Goal: Communication & Community: Answer question/provide support

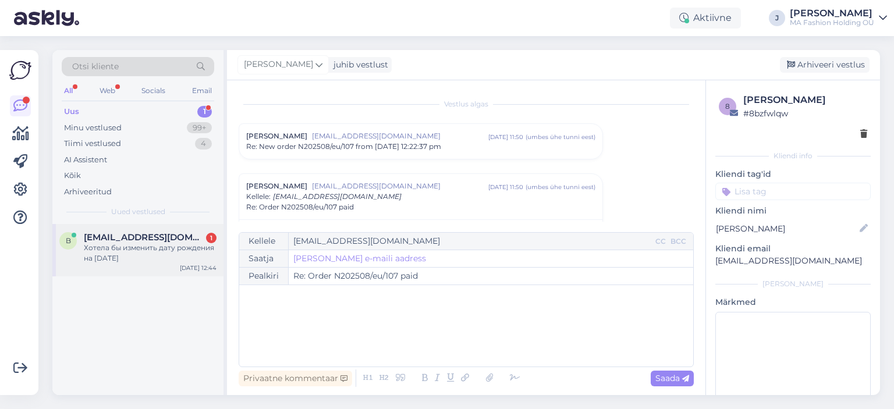
scroll to position [82, 0]
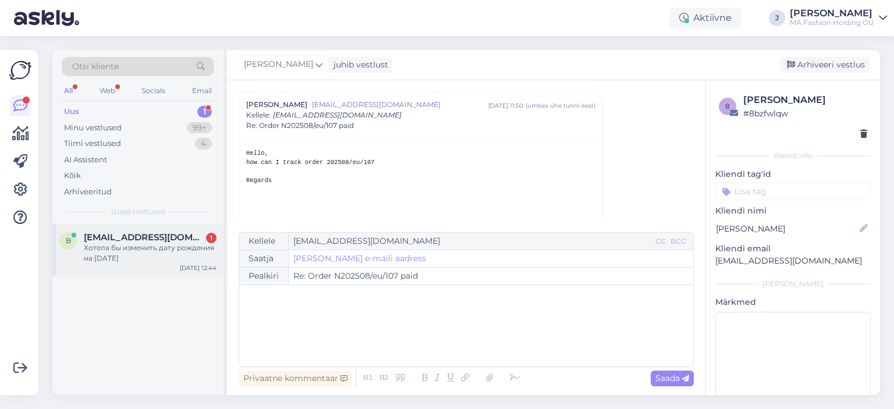
click at [175, 261] on div "Хотела бы изменить дату рождения на [DATE]" at bounding box center [150, 253] width 133 height 21
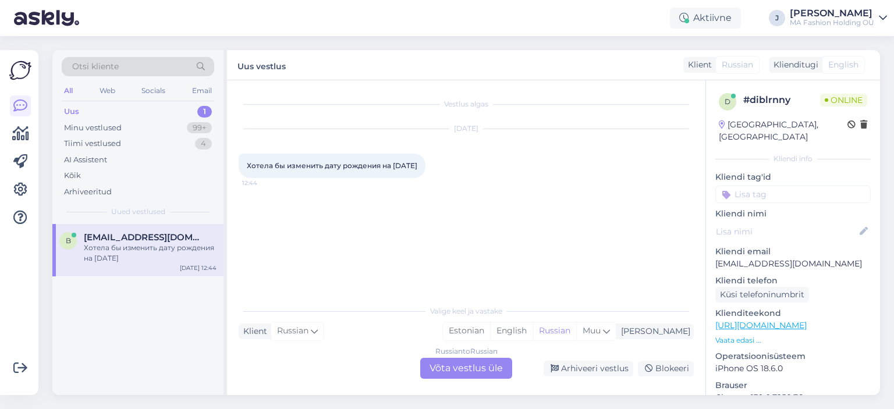
scroll to position [0, 0]
drag, startPoint x: 388, startPoint y: 165, endPoint x: 536, endPoint y: 201, distance: 151.7
click at [456, 175] on div "[DATE] Хотела бы изменить дату рождения на [DATE] 12:44" at bounding box center [466, 153] width 455 height 75
drag, startPoint x: 818, startPoint y: 251, endPoint x: 700, endPoint y: 249, distance: 117.6
click at [700, 249] on div "Vestlus algas [DATE] Хотела бы изменить дату рождения на [DATE] 12:44 Valige ke…" at bounding box center [553, 237] width 653 height 315
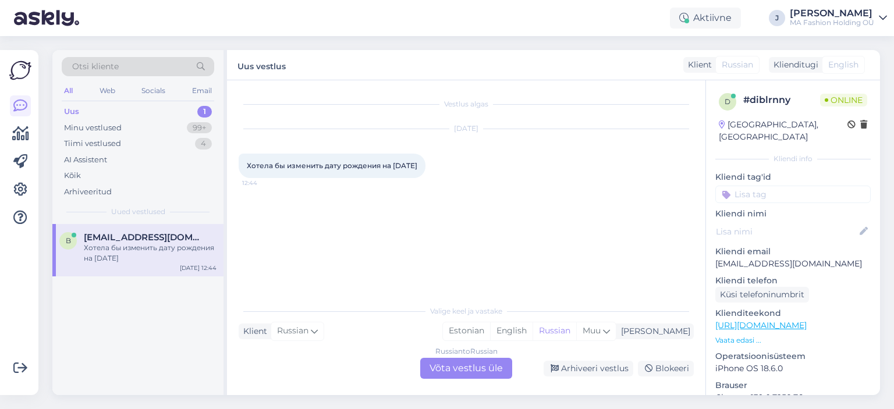
click at [717, 258] on p "[EMAIL_ADDRESS][DOMAIN_NAME]" at bounding box center [793, 264] width 155 height 12
drag, startPoint x: 391, startPoint y: 167, endPoint x: 424, endPoint y: 171, distance: 33.4
click at [424, 171] on div "Хотела бы изменить дату рождения на [DATE] 12:44" at bounding box center [332, 166] width 187 height 24
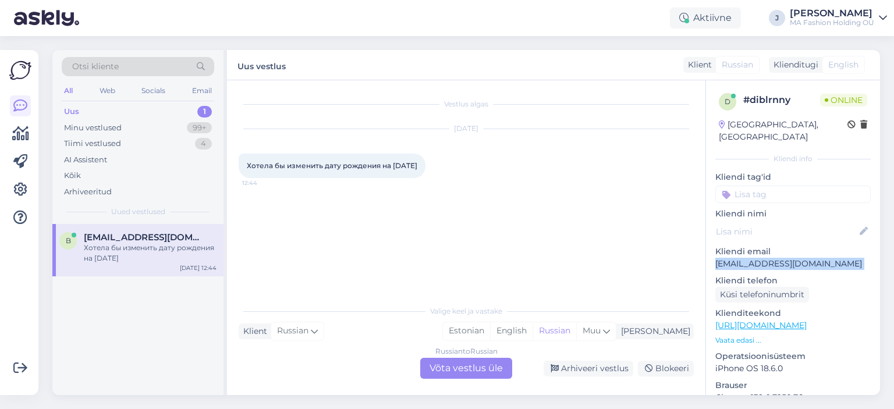
copy span "[DATE]"
click at [468, 360] on div "Russian to Russian Võta vestlus üle" at bounding box center [466, 368] width 92 height 21
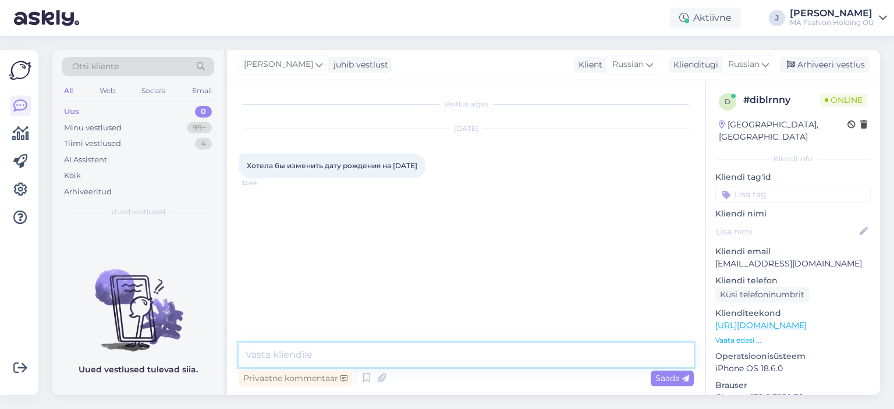
click at [455, 360] on textarea at bounding box center [466, 355] width 455 height 24
type textarea "Добрый день, добавила ваш день рождения в систему."
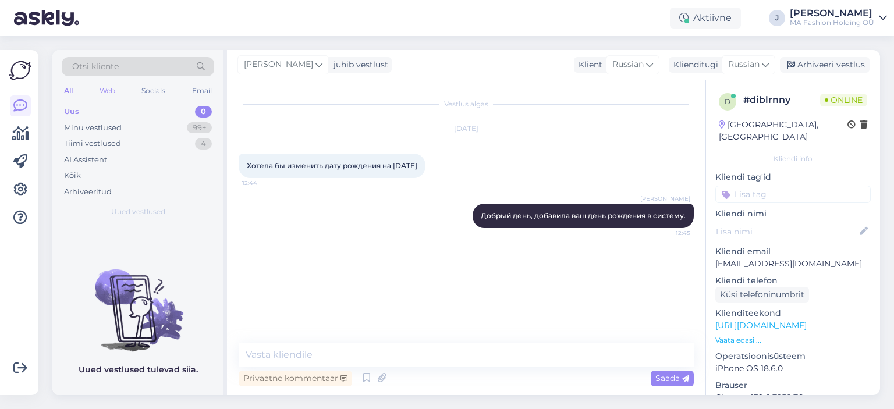
click at [114, 90] on div "Web" at bounding box center [107, 90] width 20 height 15
click at [119, 128] on div "Minu vestlused" at bounding box center [93, 128] width 58 height 12
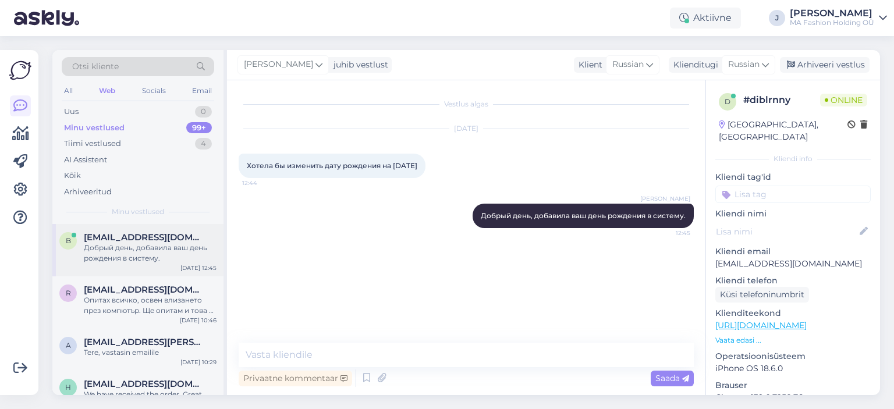
click at [128, 232] on span "[EMAIL_ADDRESS][DOMAIN_NAME]" at bounding box center [144, 237] width 121 height 10
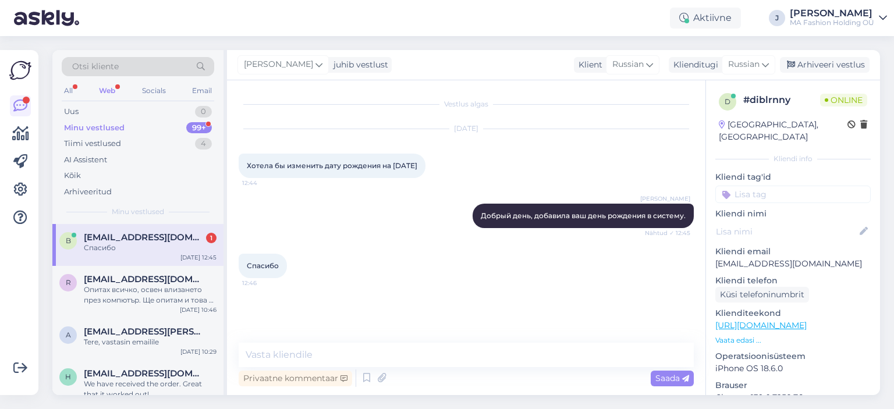
drag, startPoint x: 121, startPoint y: 242, endPoint x: 123, endPoint y: 230, distance: 12.0
click at [122, 242] on span "[EMAIL_ADDRESS][DOMAIN_NAME]" at bounding box center [144, 237] width 121 height 10
click at [124, 196] on div "Arhiveeritud" at bounding box center [138, 192] width 153 height 16
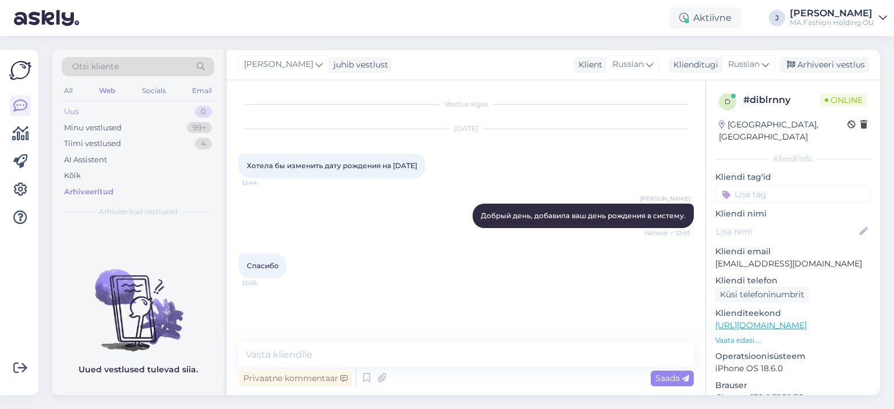
click at [109, 104] on div "Uus 0" at bounding box center [138, 112] width 153 height 16
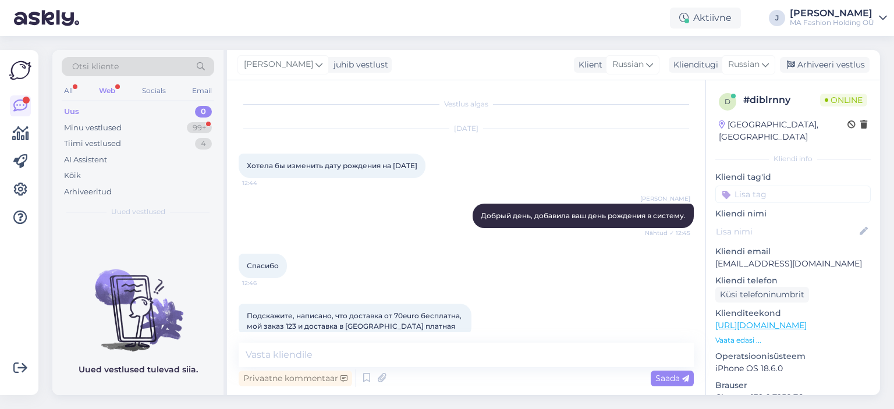
scroll to position [19, 0]
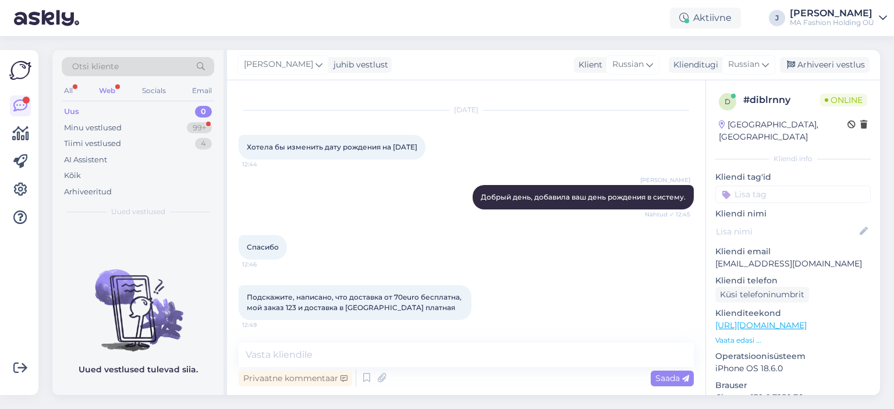
click at [357, 341] on div "Vestlus algas [DATE] Хотела бы изменить дату рождения на [DATE] 12:44 [PERSON_N…" at bounding box center [466, 237] width 479 height 315
click at [376, 346] on textarea at bounding box center [466, 355] width 455 height 24
click at [371, 353] on textarea at bounding box center [466, 355] width 455 height 24
type textarea "Ж"
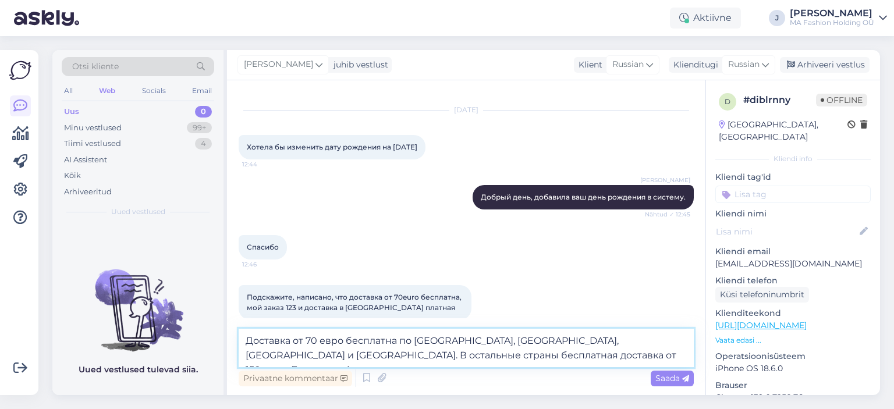
paste textarea "[URL][DOMAIN_NAME]"
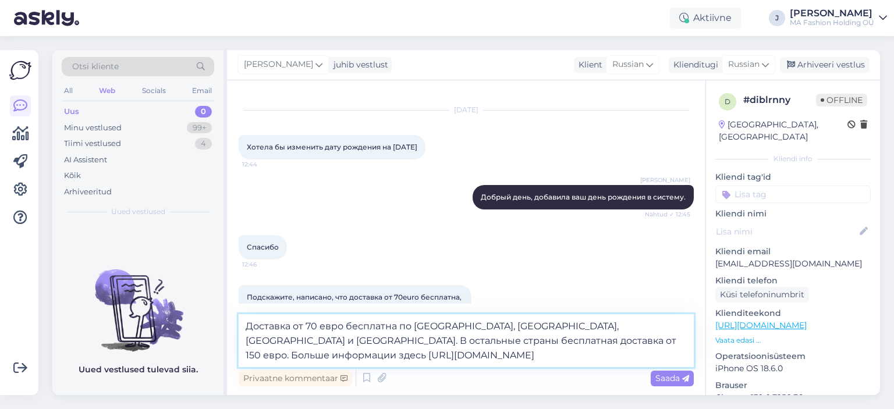
type textarea "Доставка от 70 евро бесплатна по [GEOGRAPHIC_DATA], [GEOGRAPHIC_DATA], [GEOGRAP…"
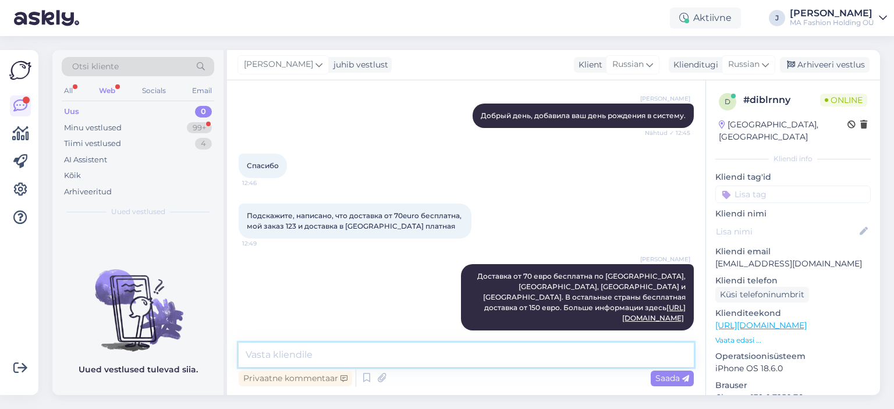
scroll to position [150, 0]
